Goal: Task Accomplishment & Management: Manage account settings

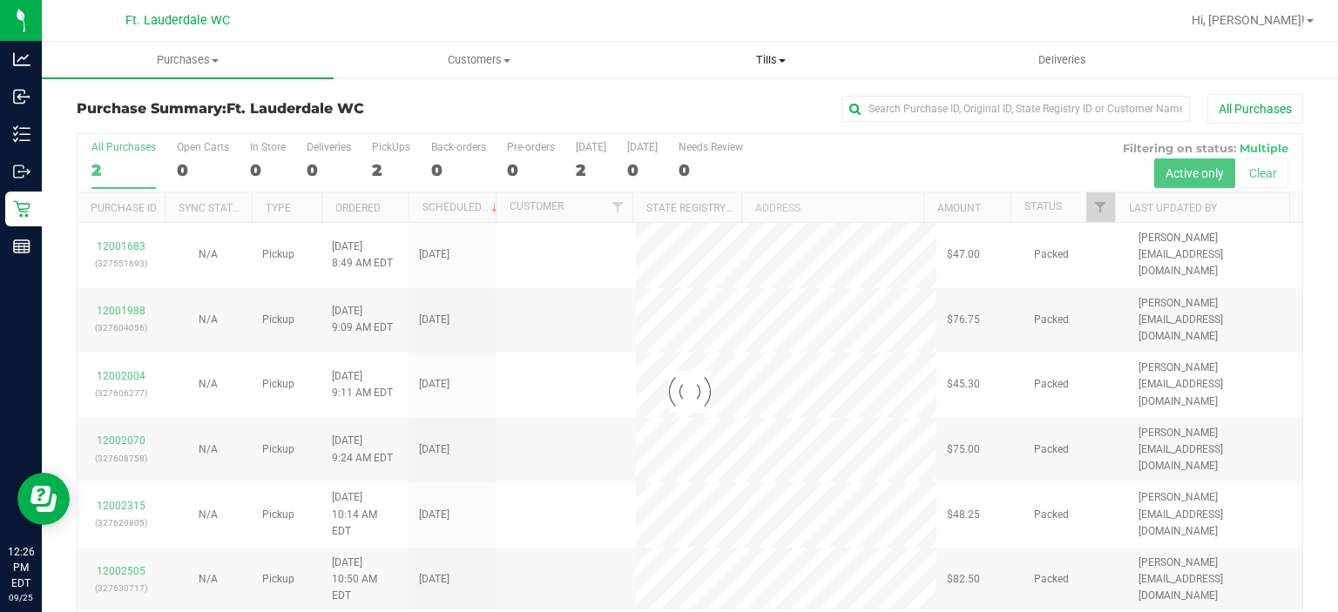
scroll to position [54, 0]
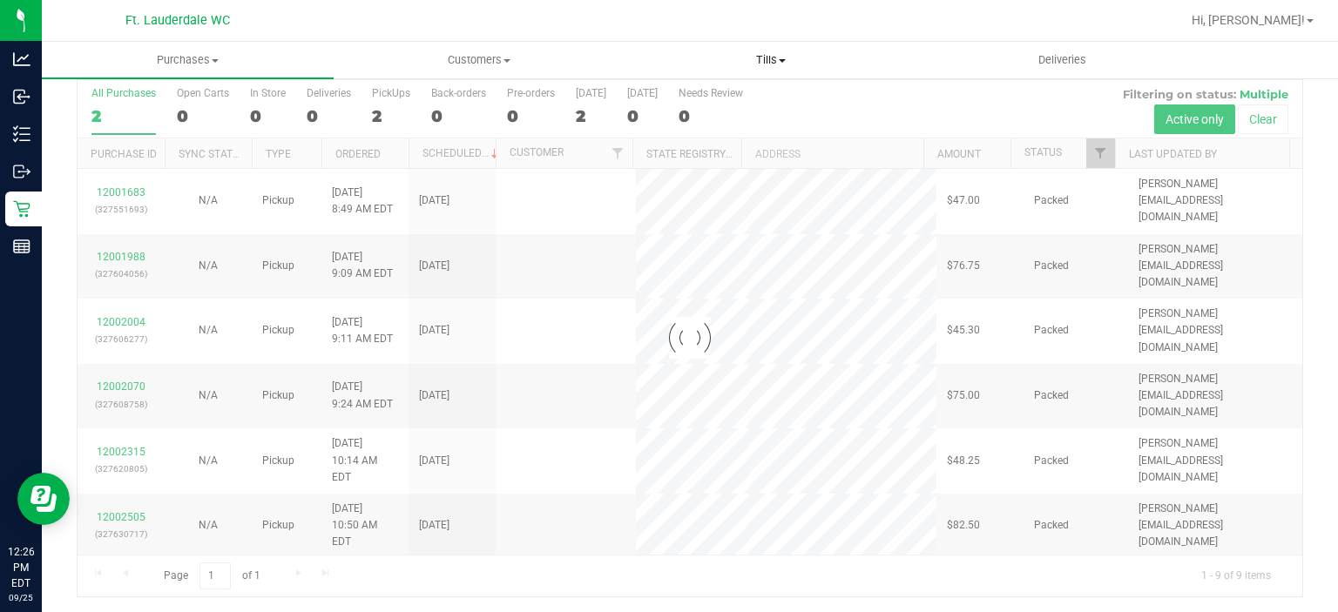
click at [799, 54] on span "Tills" at bounding box center [771, 60] width 290 height 16
click at [737, 98] on span "Manage tills" at bounding box center [684, 105] width 118 height 15
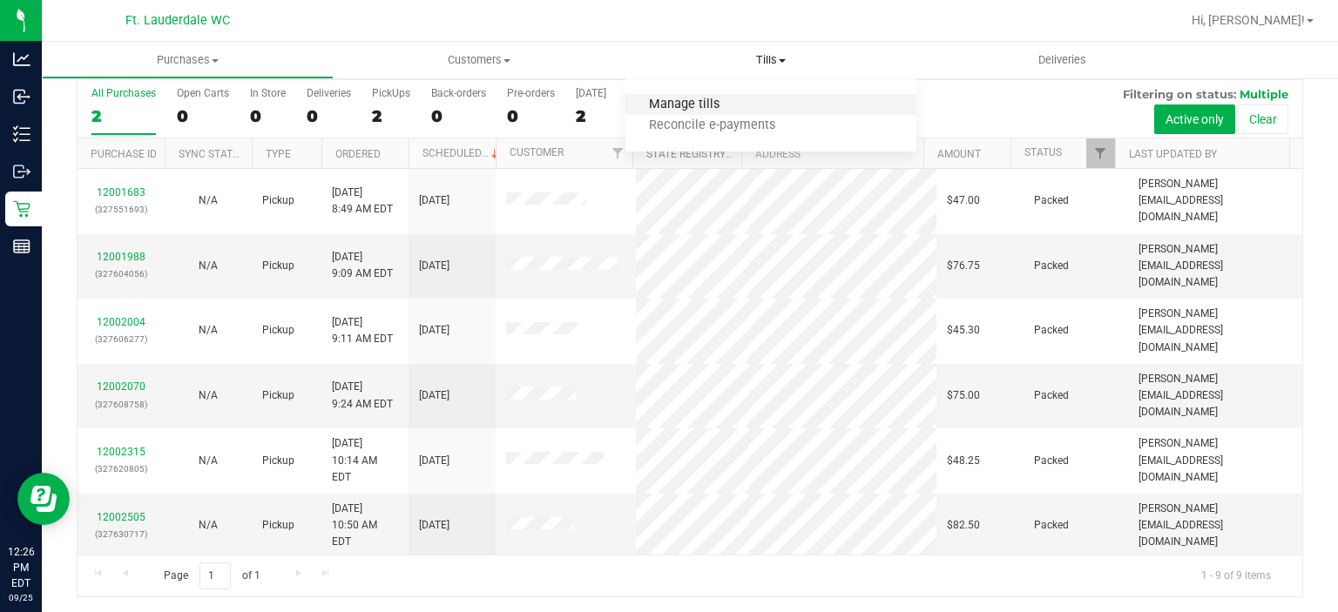
click at [707, 109] on span "Manage tills" at bounding box center [684, 105] width 118 height 15
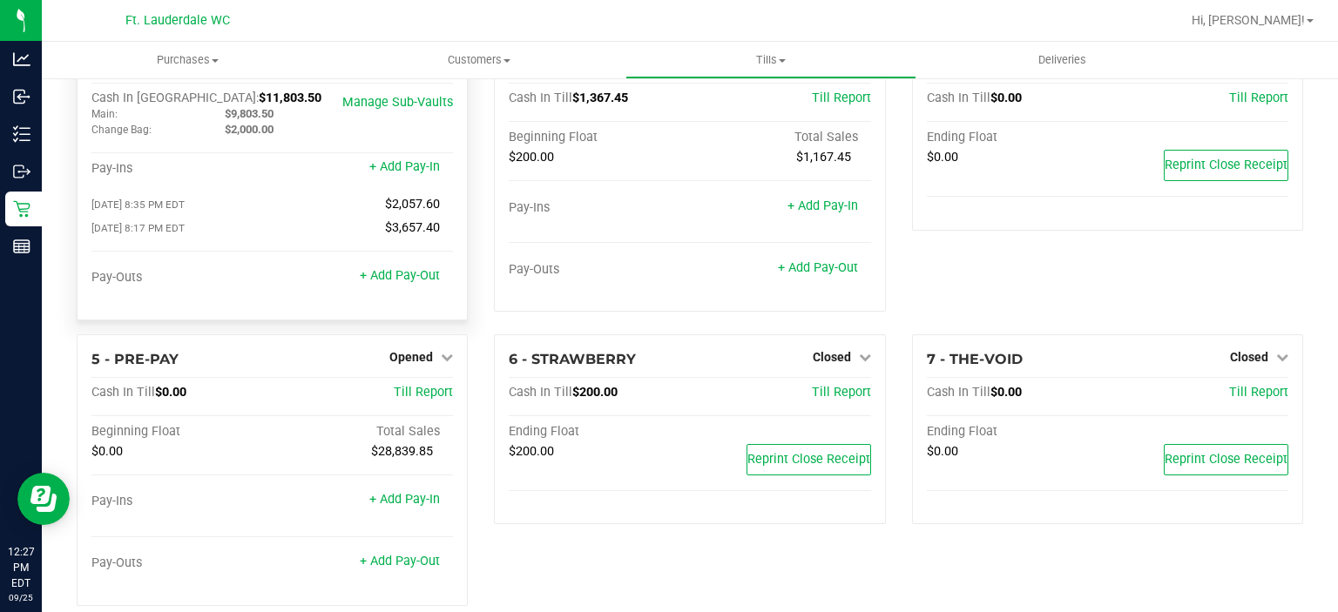
drag, startPoint x: 279, startPoint y: 116, endPoint x: 231, endPoint y: 118, distance: 48.0
click at [231, 118] on div "$9,803.50" at bounding box center [278, 114] width 133 height 16
copy span "9,803.50"
click at [442, 273] on div "+ Add Pay-Out" at bounding box center [363, 277] width 181 height 14
click at [422, 271] on link "+ Add Pay-Out" at bounding box center [400, 275] width 80 height 15
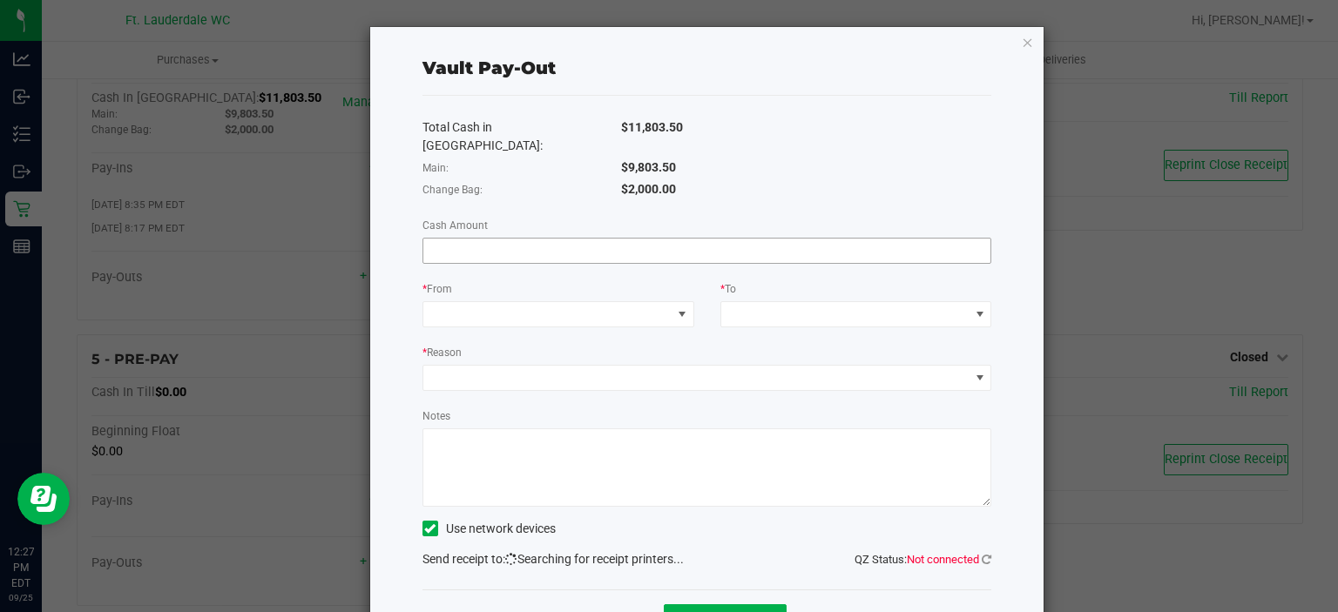
click at [690, 239] on input at bounding box center [707, 251] width 568 height 24
paste input "9803.5"
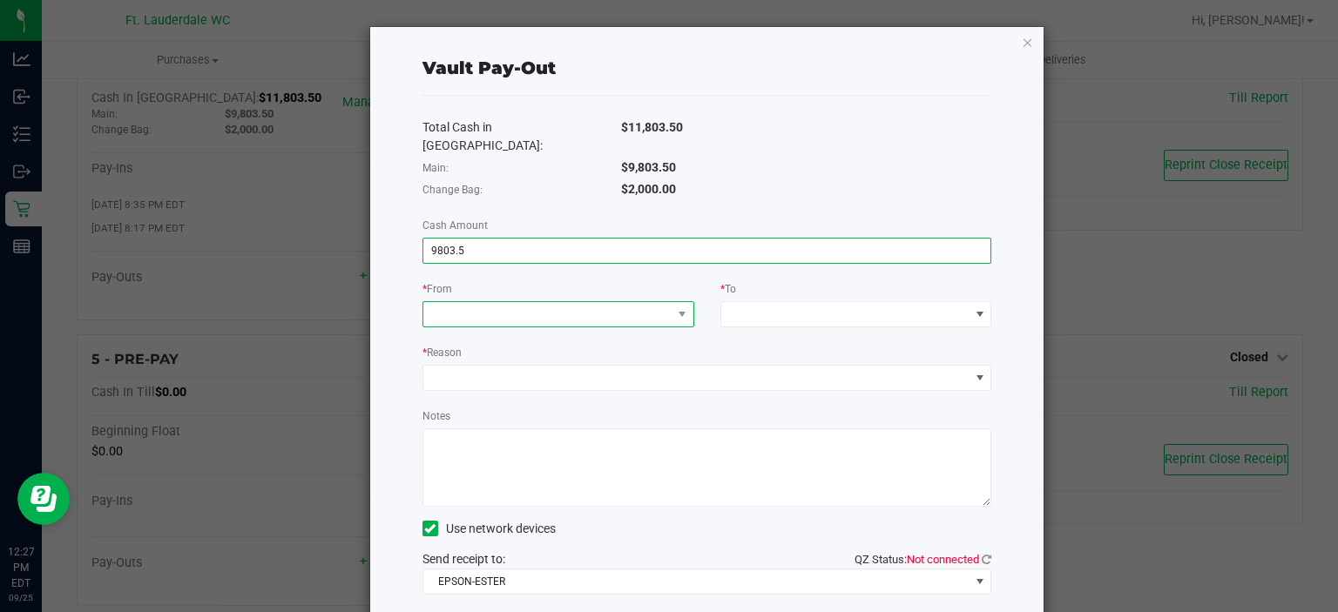
type input "$9,803.50"
click at [622, 302] on span at bounding box center [547, 314] width 248 height 24
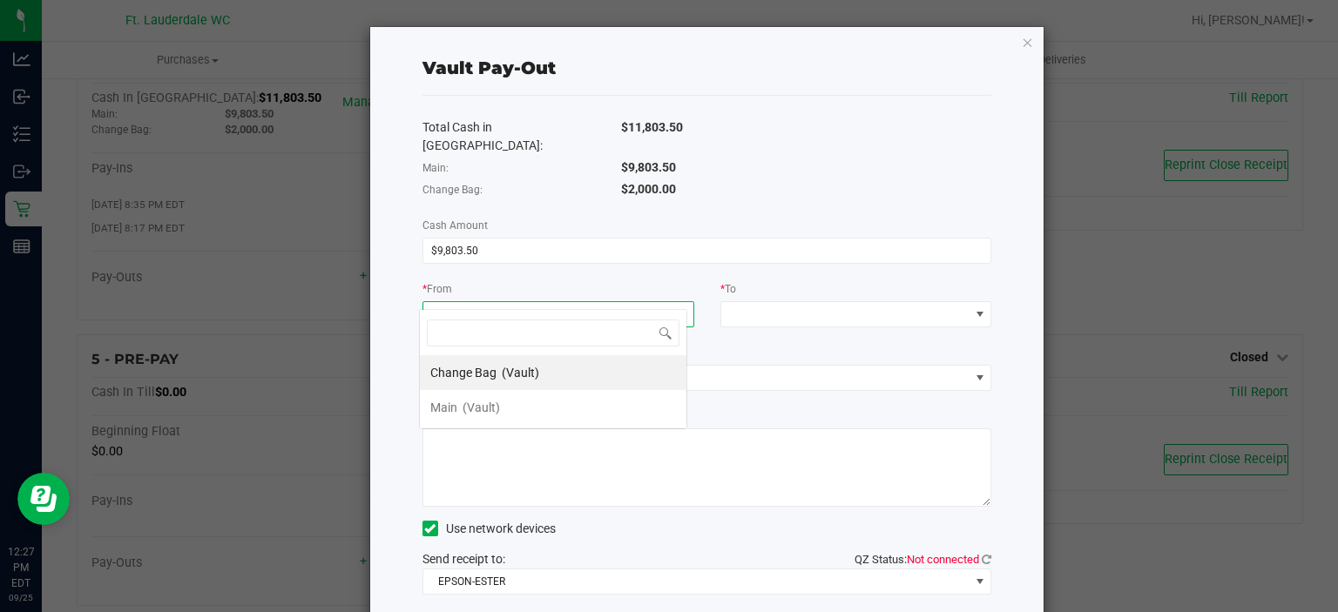
scroll to position [25, 268]
click at [543, 402] on li "Main (Vault)" at bounding box center [553, 407] width 267 height 35
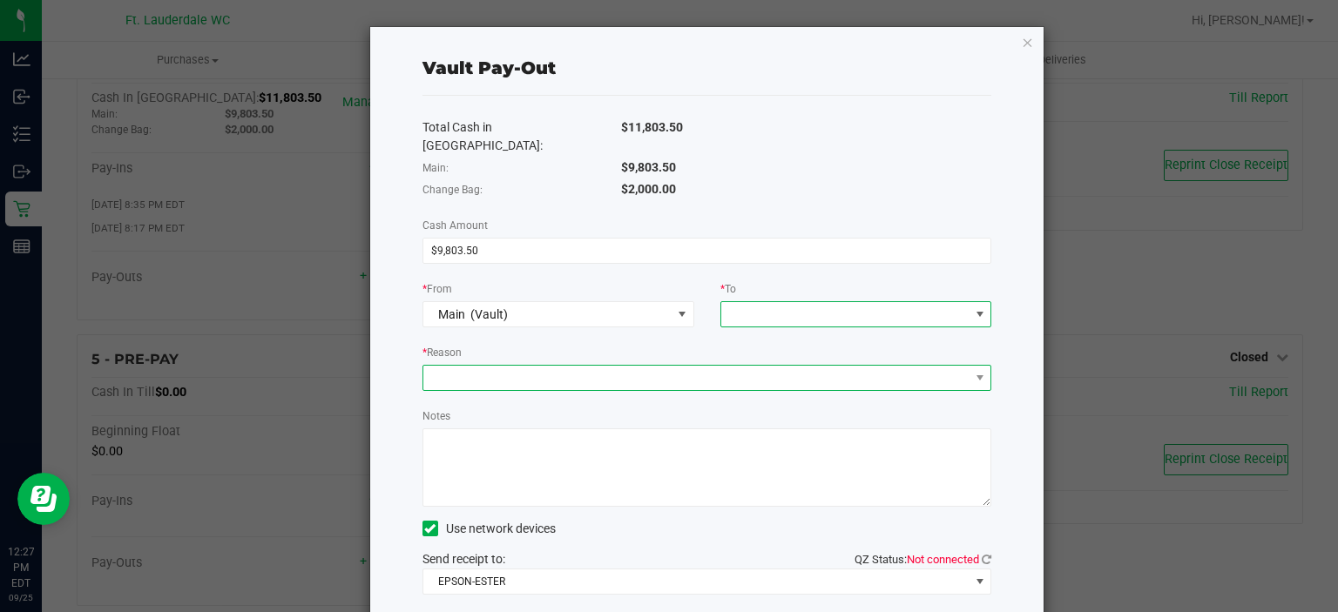
drag, startPoint x: 739, startPoint y: 300, endPoint x: 678, endPoint y: 353, distance: 79.6
click at [678, 366] on span at bounding box center [696, 378] width 546 height 24
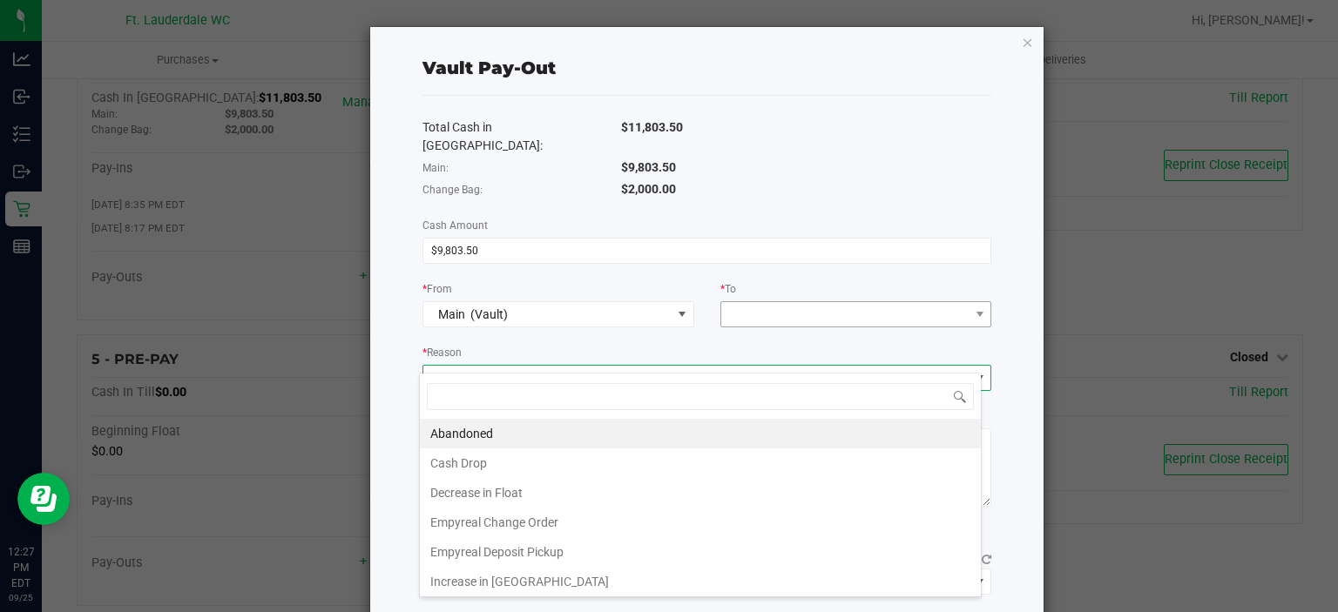
scroll to position [25, 563]
click at [780, 302] on span at bounding box center [845, 314] width 248 height 24
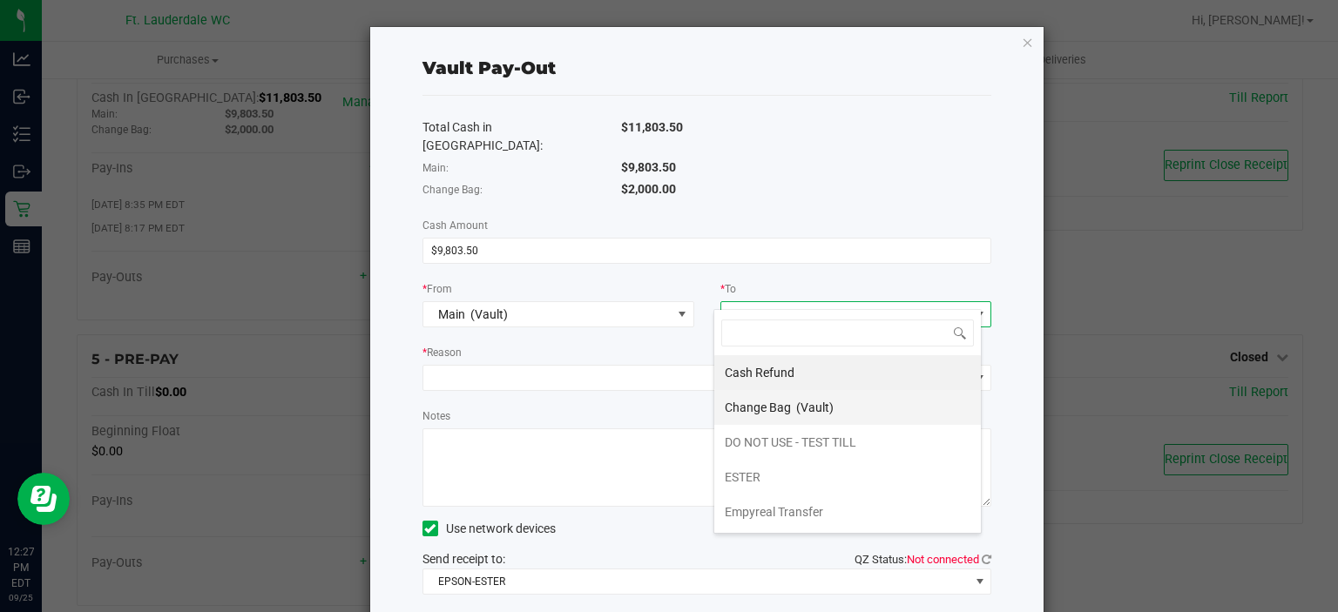
scroll to position [67, 0]
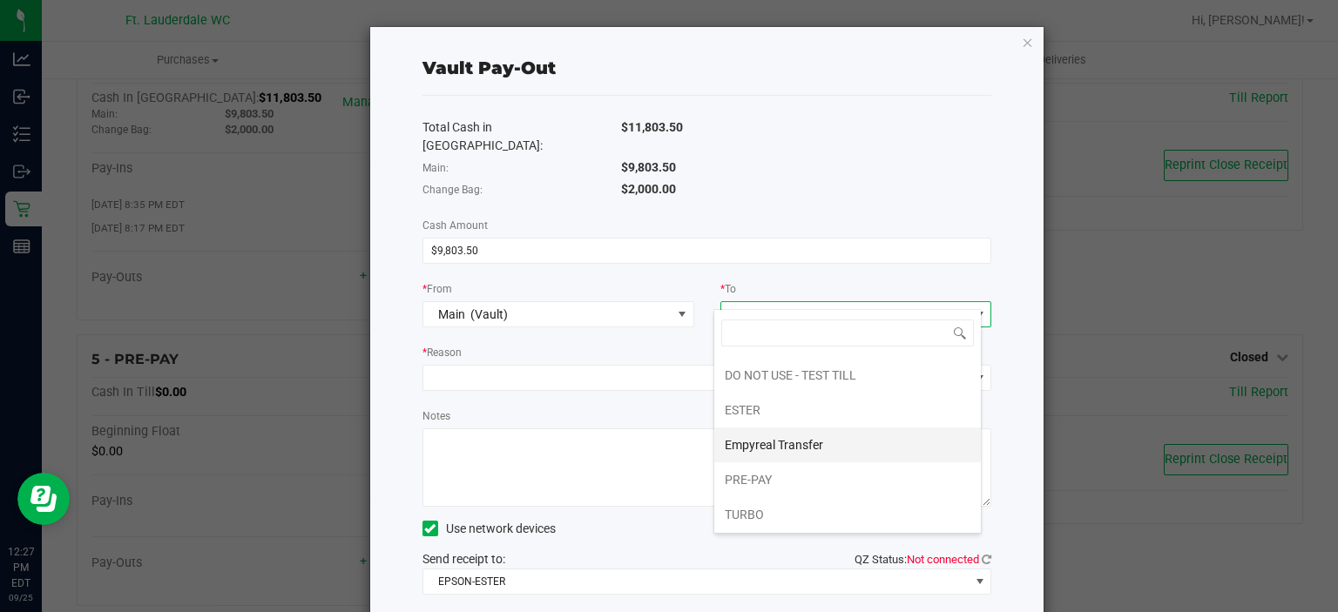
click at [774, 445] on span "Empyreal Transfer" at bounding box center [774, 445] width 98 height 14
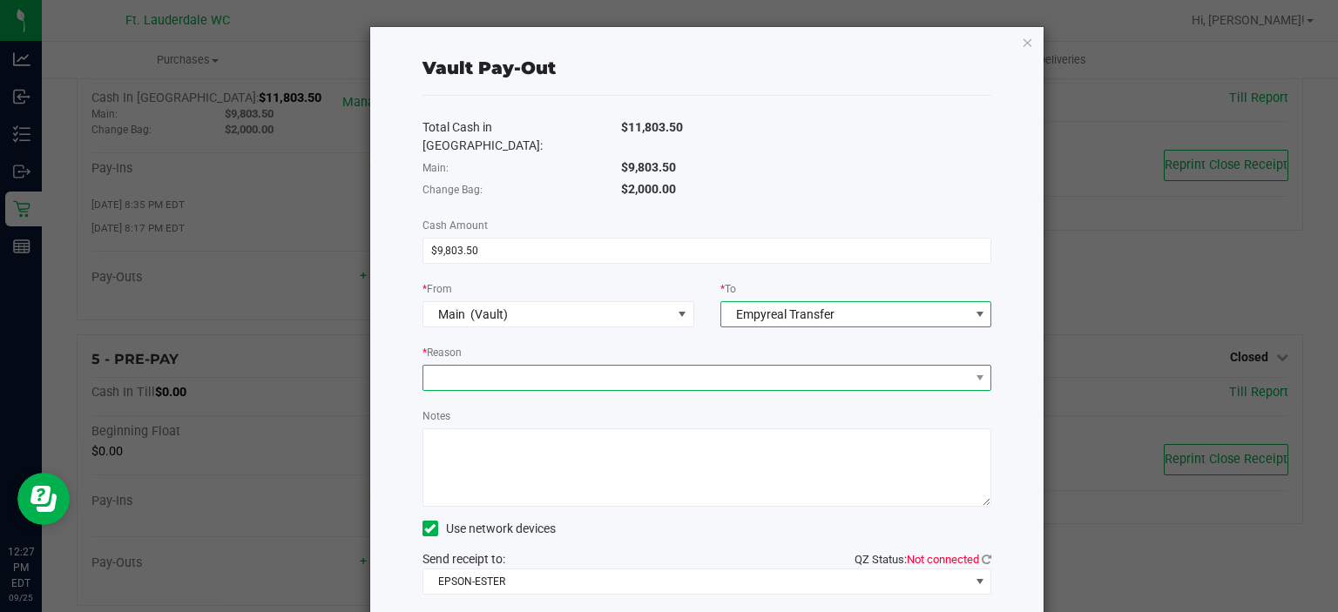
click at [697, 366] on span at bounding box center [696, 378] width 546 height 24
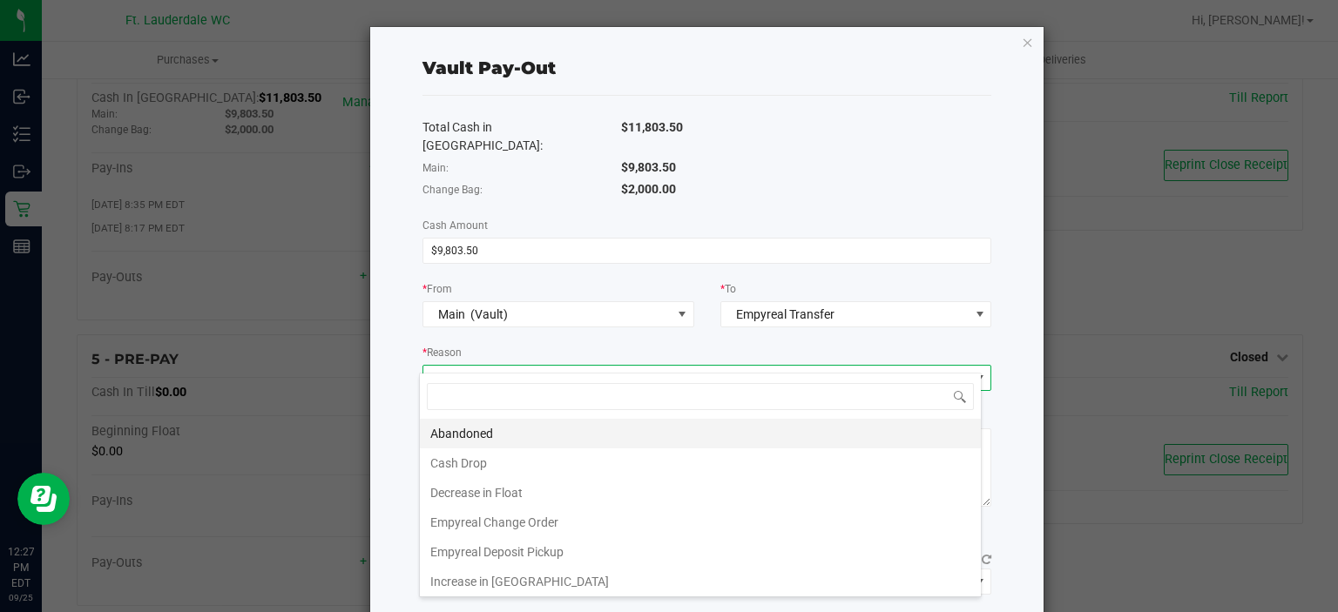
scroll to position [1, 0]
click at [565, 544] on li "Empyreal Deposit Pickup" at bounding box center [700, 552] width 561 height 30
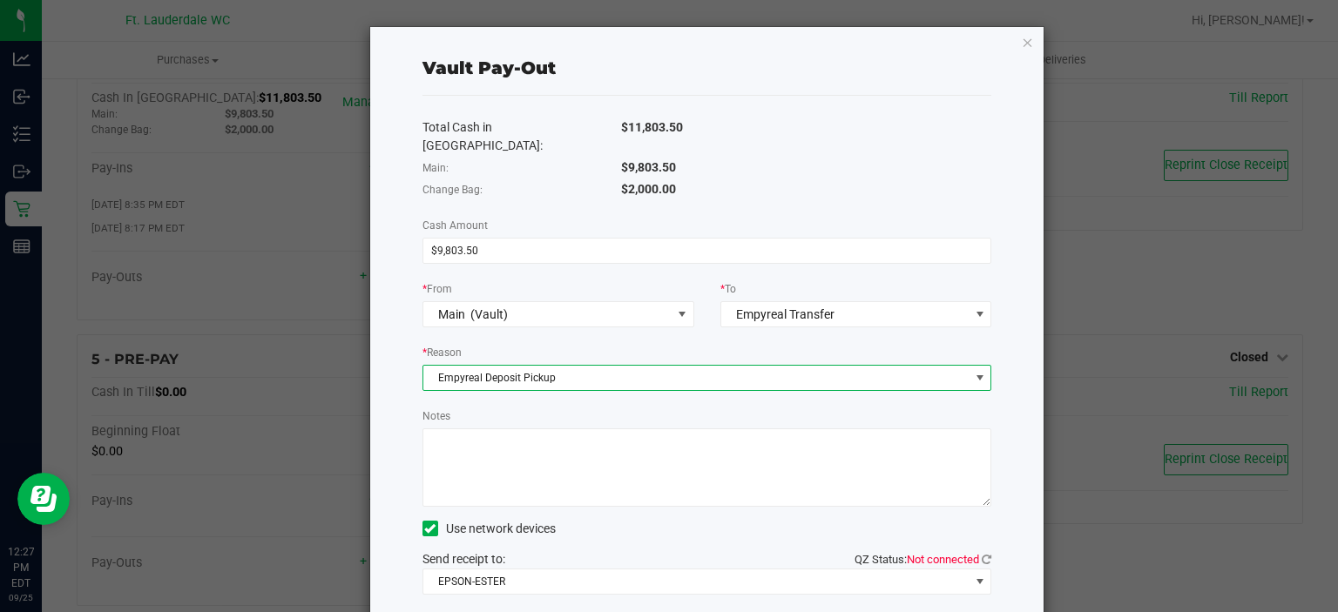
click at [564, 407] on div "Notes" at bounding box center [707, 457] width 570 height 100
click at [556, 430] on textarea "Notes" at bounding box center [707, 468] width 570 height 78
paste textarea "9,803.50"
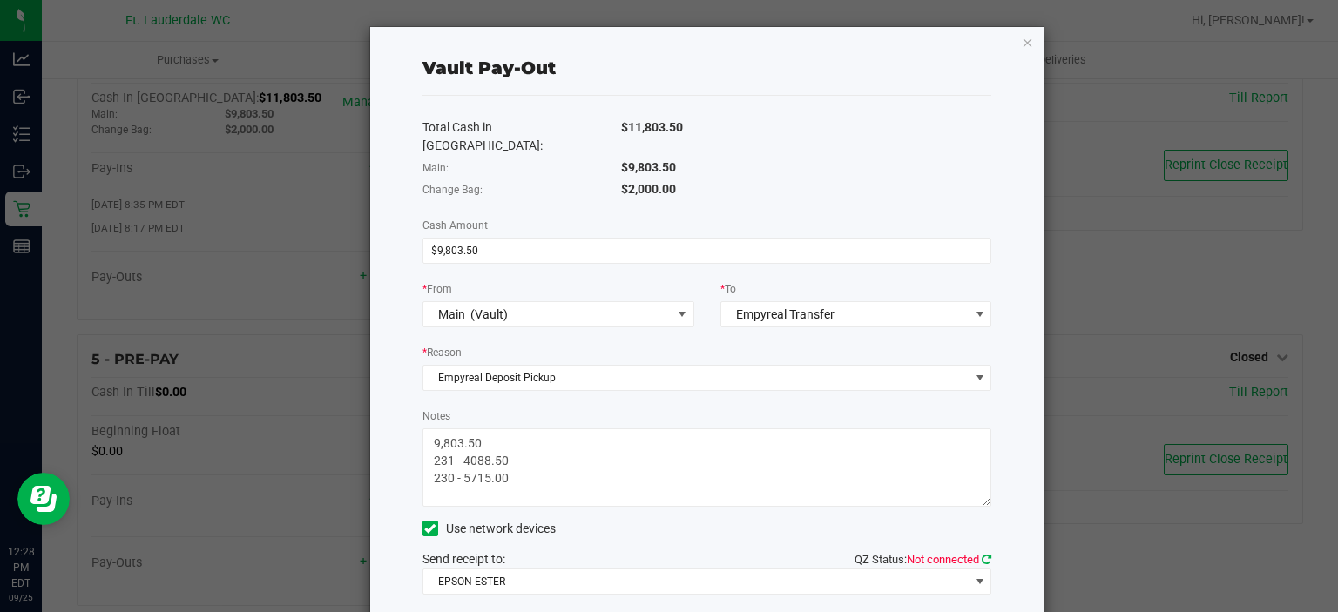
click at [982, 554] on icon at bounding box center [987, 559] width 10 height 11
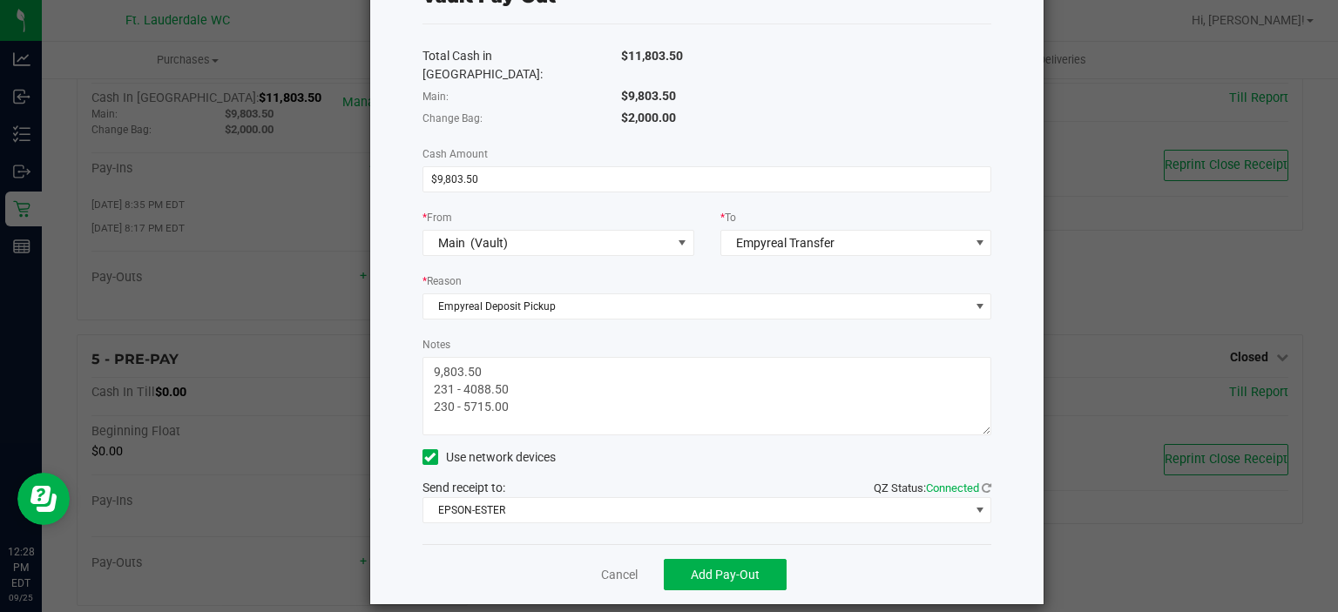
click at [609, 383] on textarea "Notes" at bounding box center [707, 396] width 570 height 78
click at [667, 387] on textarea "Notes" at bounding box center [707, 396] width 570 height 78
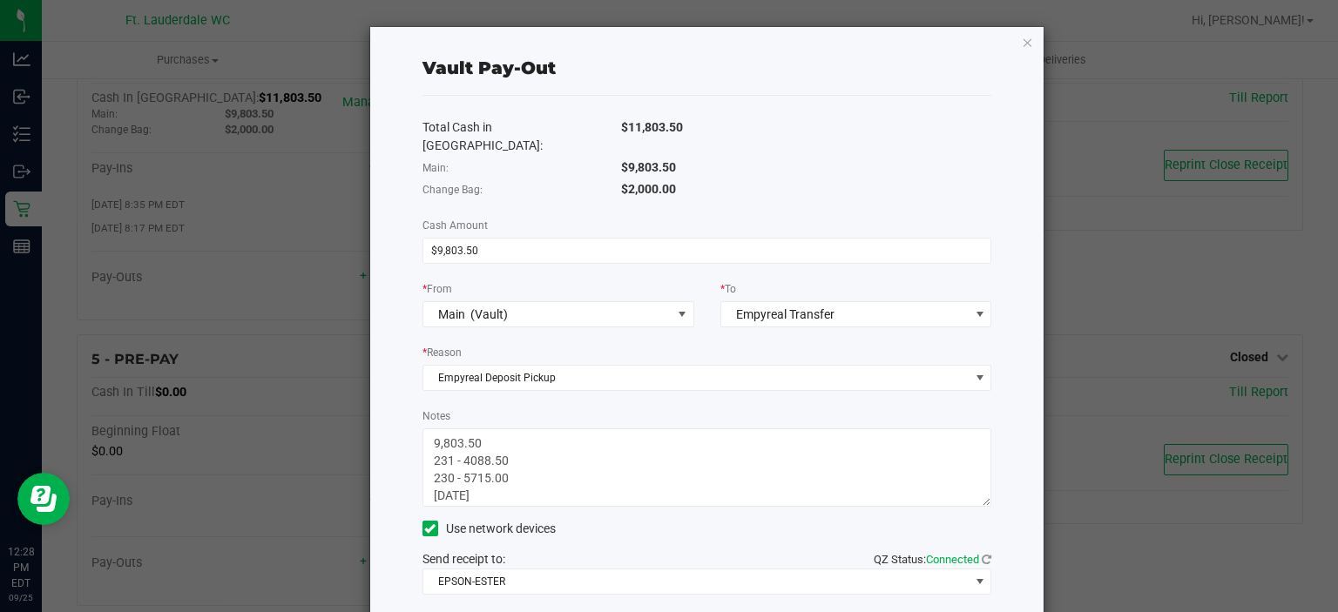
type textarea "9,803.50 231 - 4088.50 230 - 5715.00 [DATE]"
click at [822, 132] on div "$11,803.50" at bounding box center [806, 127] width 397 height 18
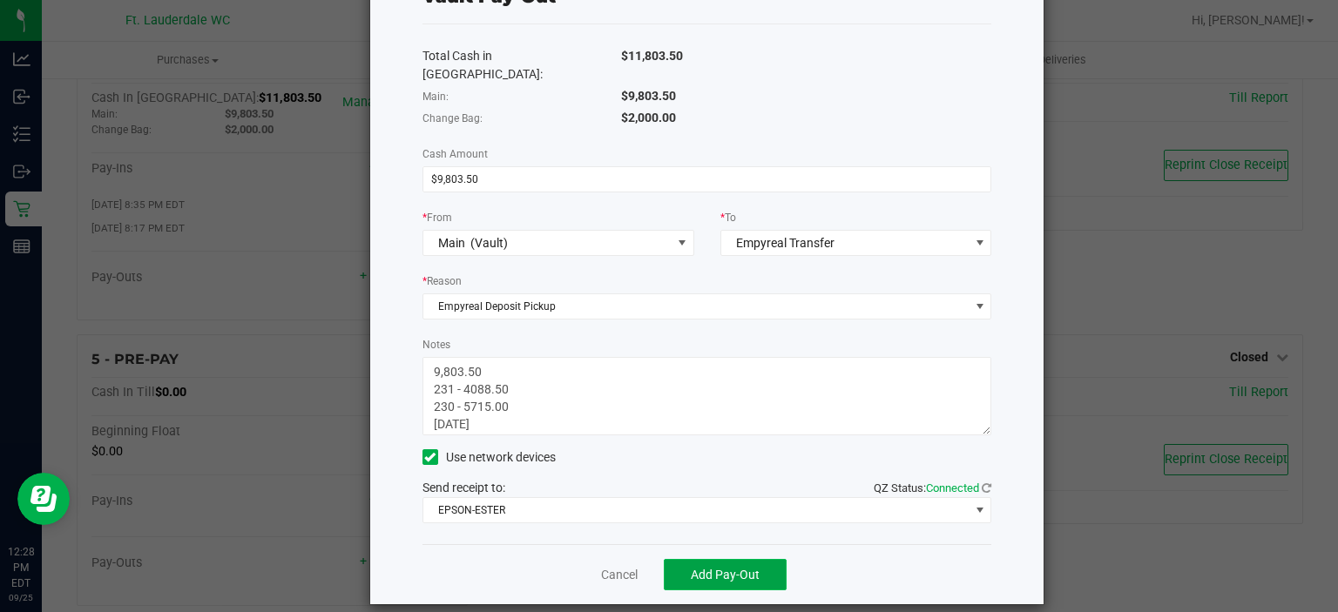
click at [737, 568] on span "Add Pay-Out" at bounding box center [725, 575] width 69 height 14
click at [611, 566] on link "Dismiss" at bounding box center [613, 575] width 42 height 18
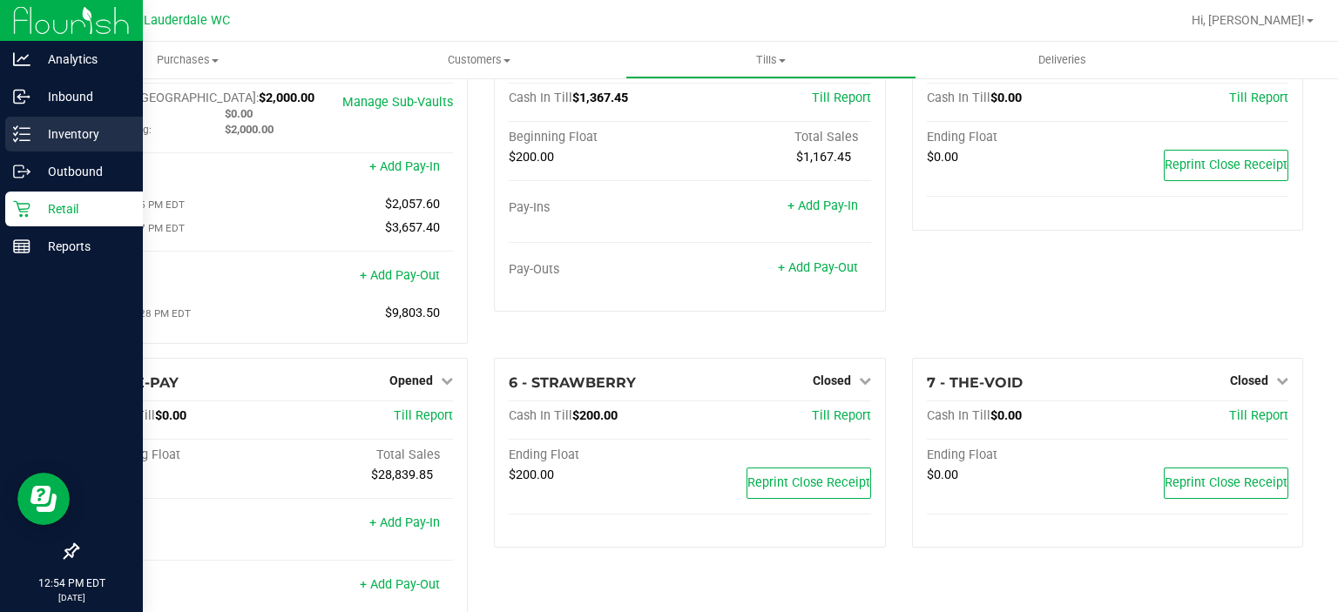
click at [60, 145] on div "Inventory" at bounding box center [74, 134] width 138 height 35
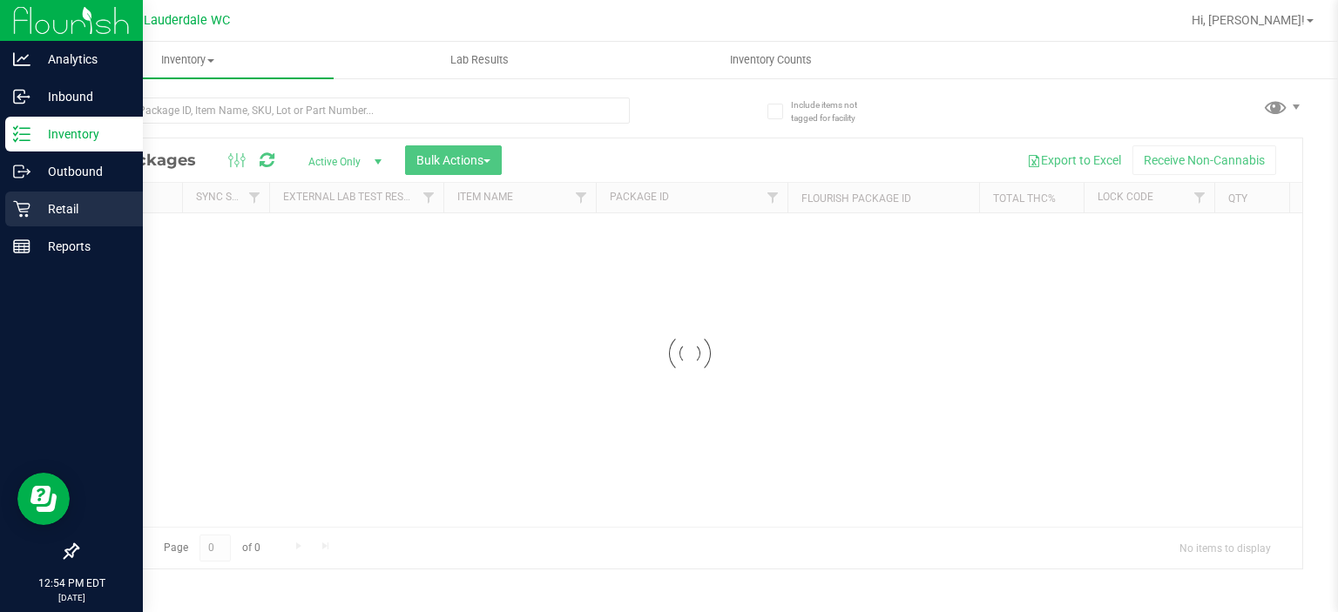
click at [0, 208] on link "Retail" at bounding box center [71, 210] width 143 height 37
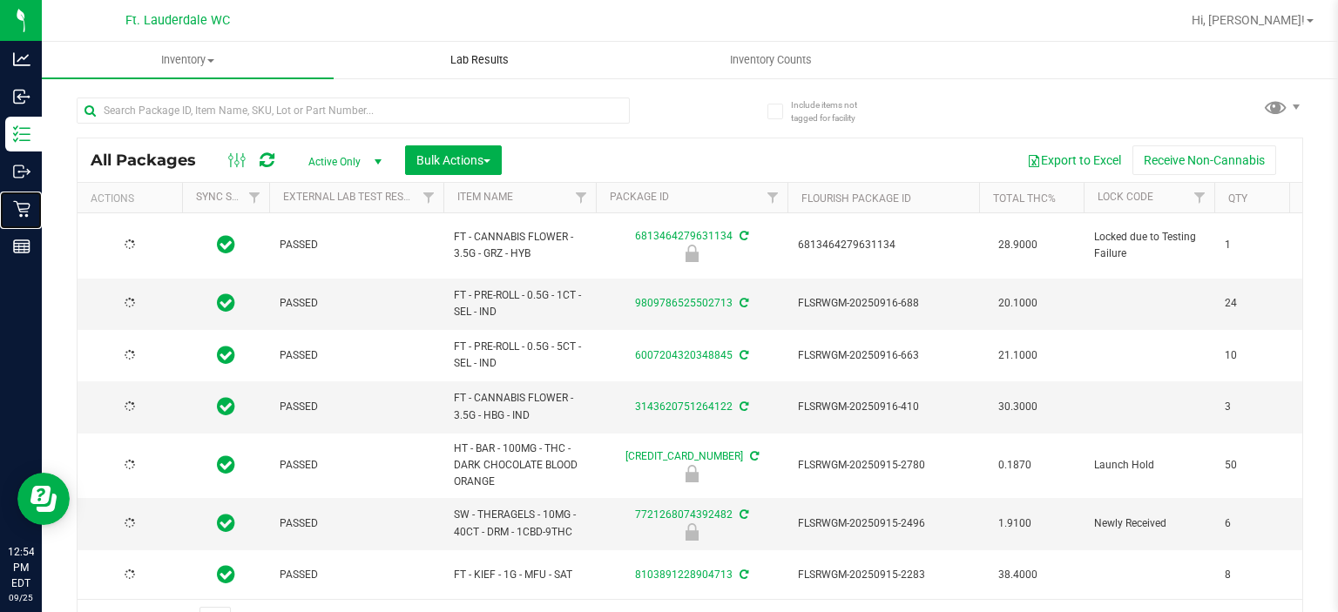
type input "[DATE]"
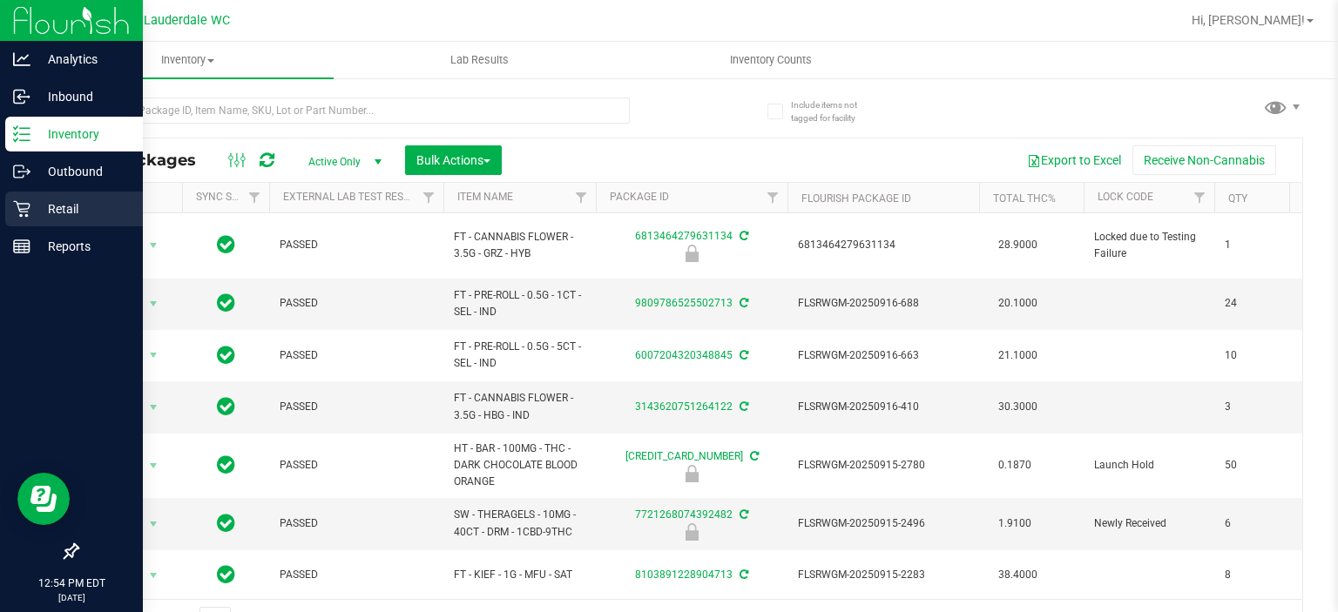
click at [31, 199] on p "Retail" at bounding box center [82, 209] width 105 height 21
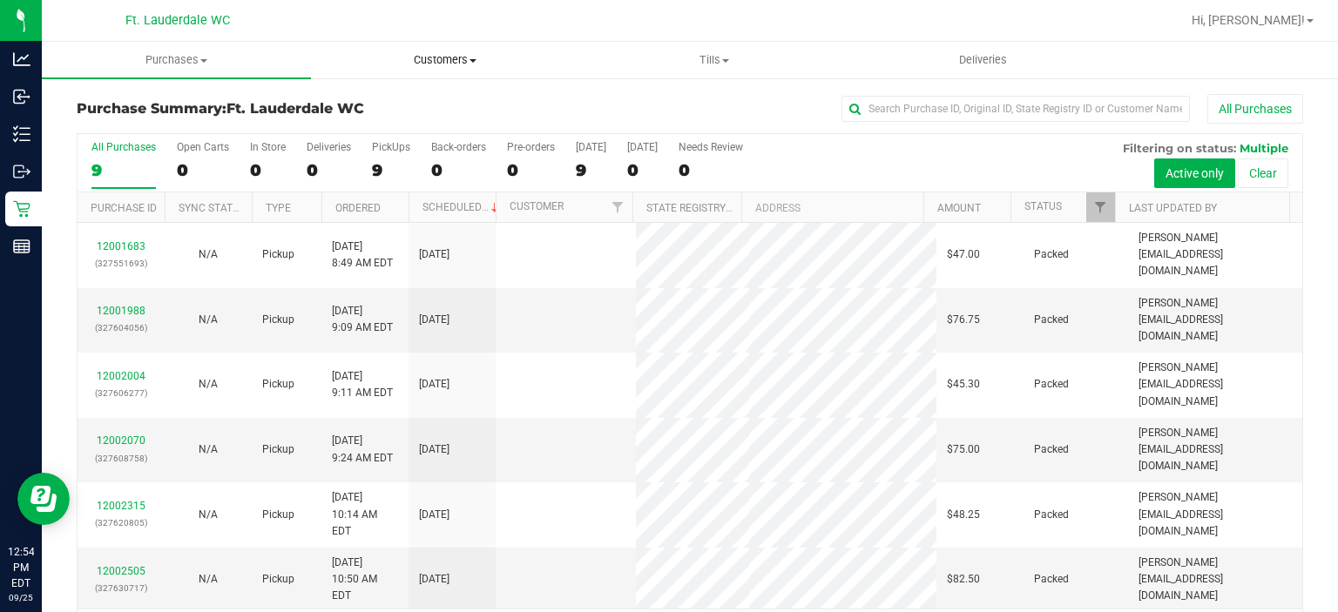
click at [443, 69] on uib-tab-heading "Customers All customers Add a new customer All physicians" at bounding box center [445, 60] width 267 height 35
click at [417, 105] on span "All customers" at bounding box center [373, 105] width 125 height 15
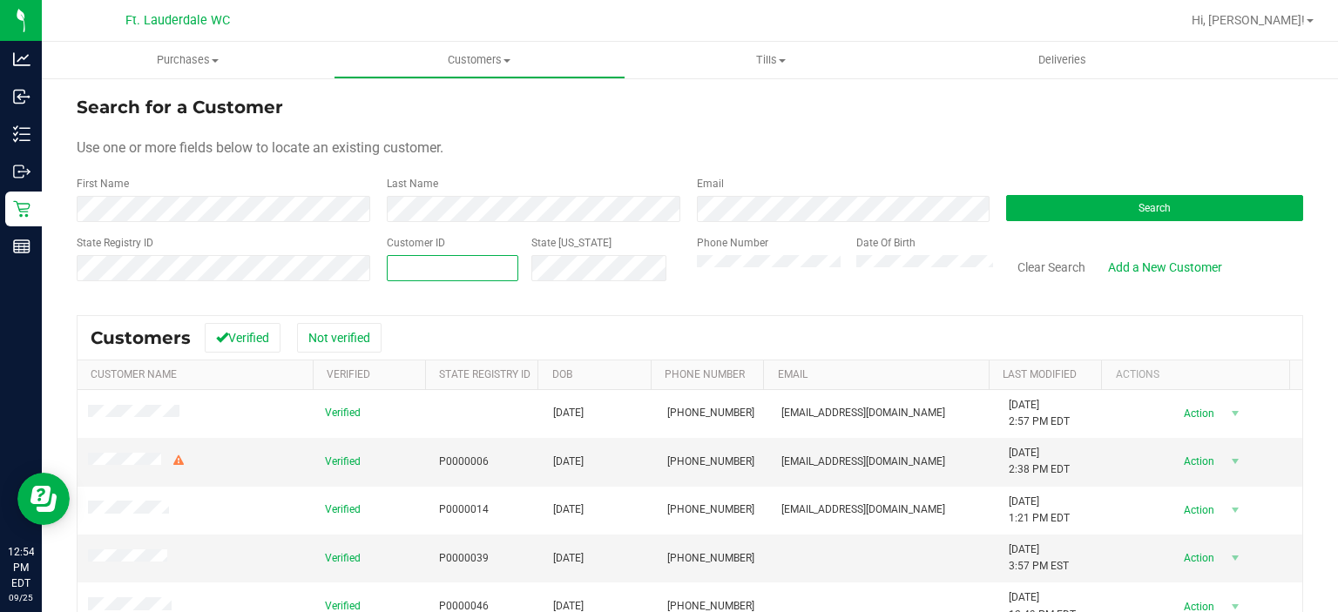
click at [466, 273] on span at bounding box center [453, 268] width 132 height 26
click at [1091, 212] on button "Search" at bounding box center [1154, 208] width 297 height 26
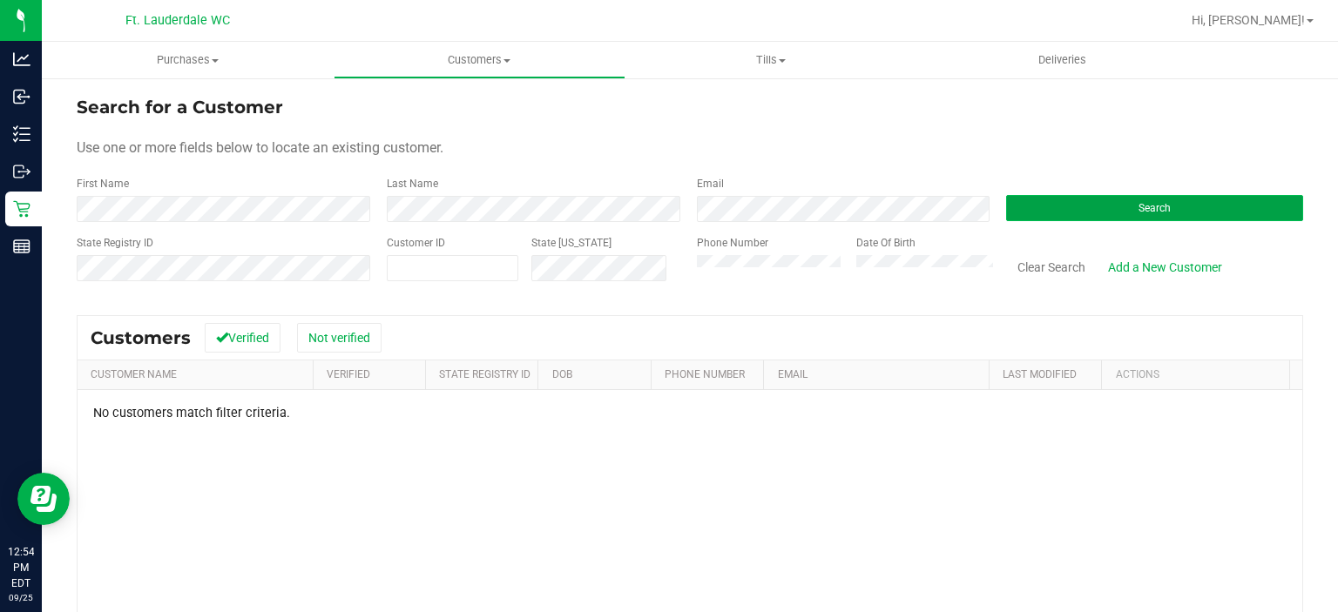
click at [1091, 212] on button "Search" at bounding box center [1154, 208] width 297 height 26
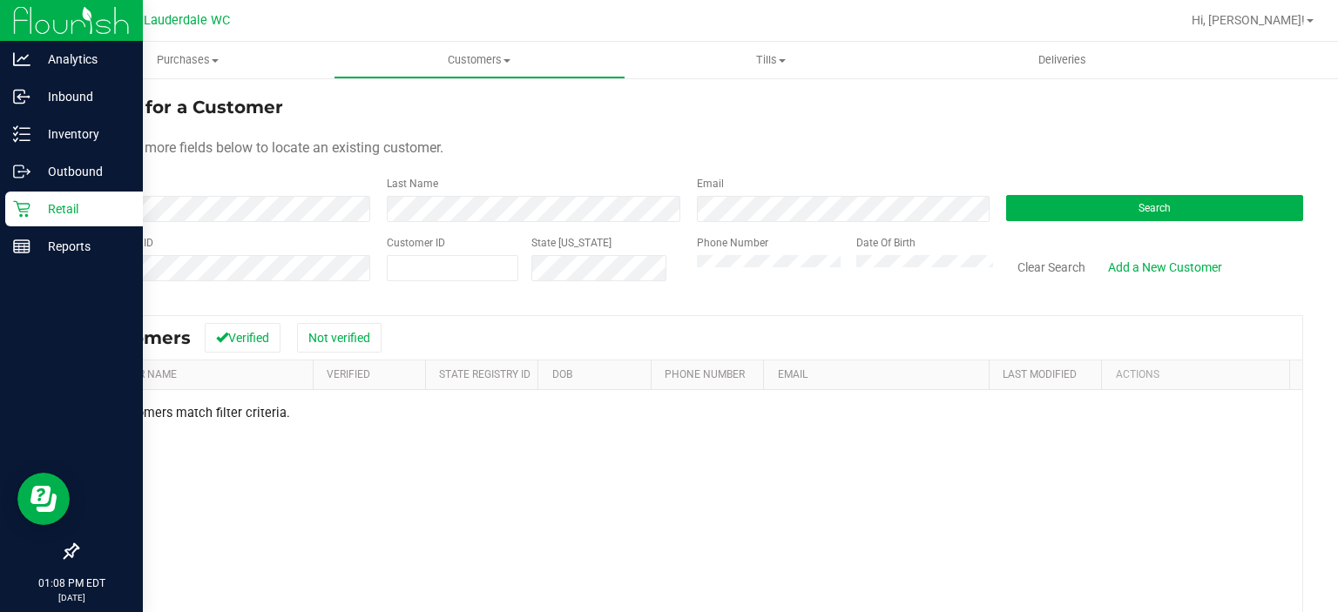
click at [34, 199] on p "Retail" at bounding box center [82, 209] width 105 height 21
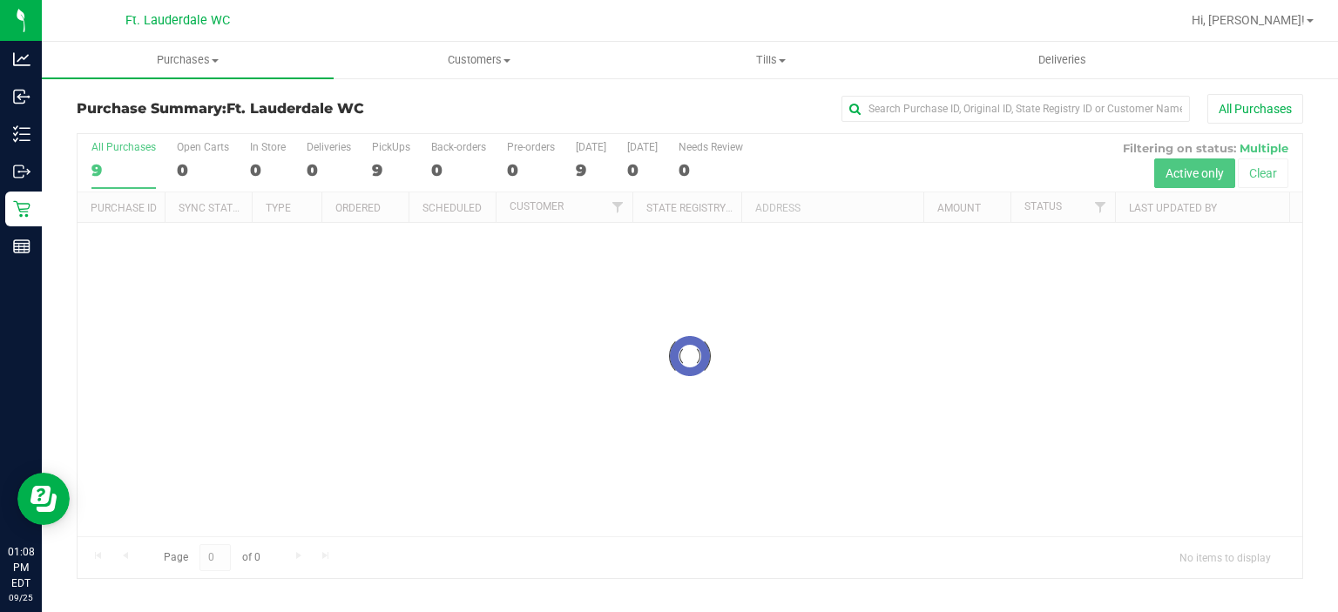
click at [604, 125] on div "Purchase Summary: Ft. Lauderdale WC All Purchases" at bounding box center [690, 113] width 1226 height 38
